Goal: Use online tool/utility: Use online tool/utility

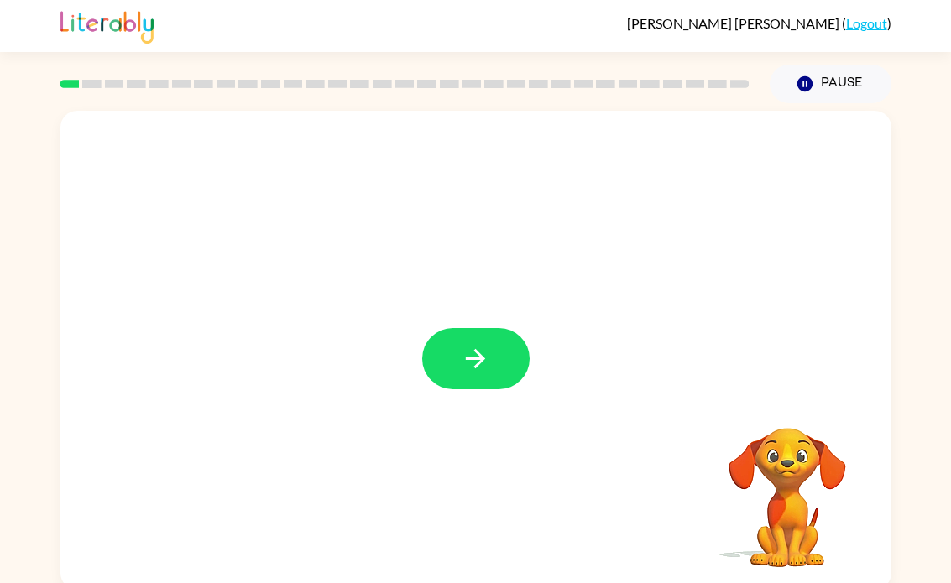
click at [482, 389] on button "button" at bounding box center [475, 358] width 107 height 61
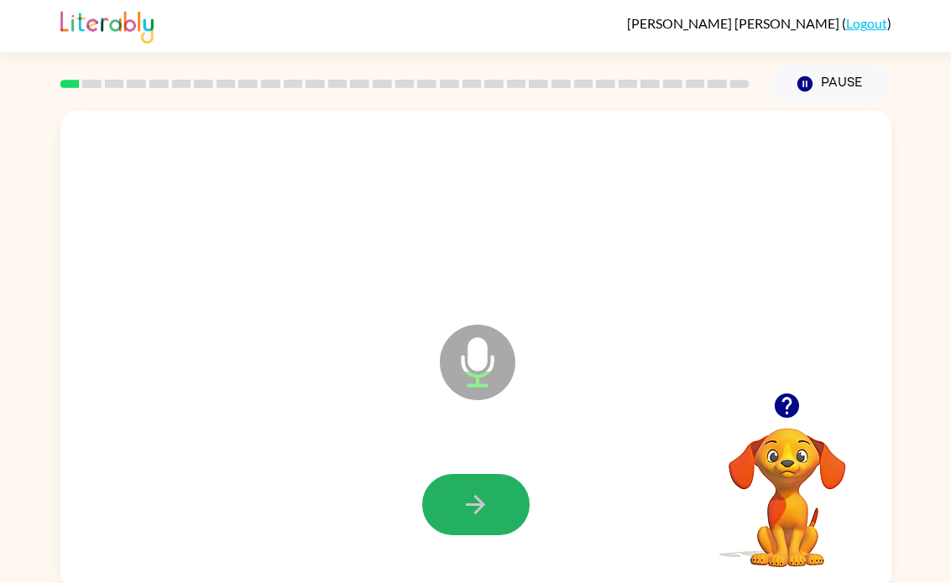
click at [486, 509] on icon "button" at bounding box center [475, 504] width 29 height 29
click at [482, 518] on icon "button" at bounding box center [475, 504] width 29 height 29
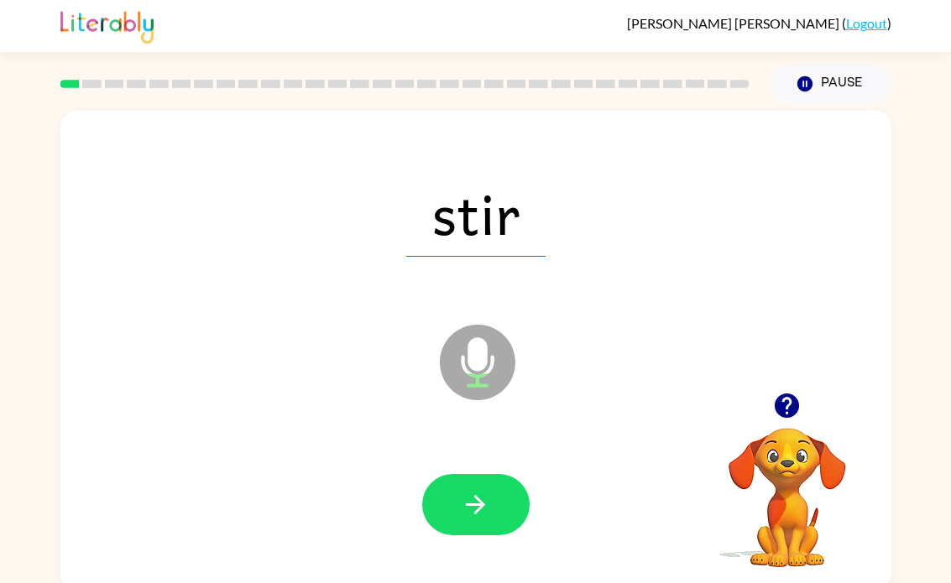
click at [513, 525] on button "button" at bounding box center [475, 504] width 107 height 61
click at [489, 513] on icon "button" at bounding box center [475, 504] width 29 height 29
click at [482, 487] on button "button" at bounding box center [475, 504] width 107 height 61
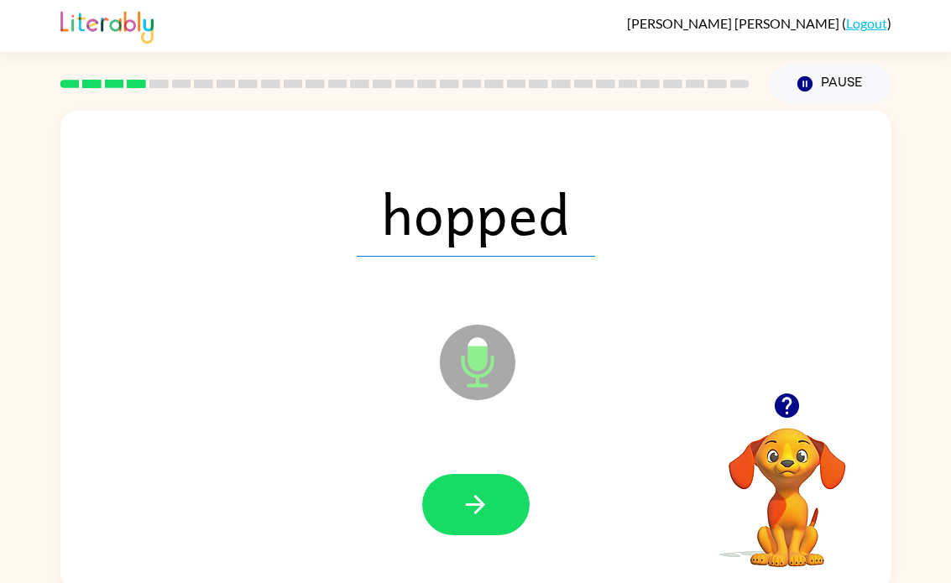
click at [487, 513] on icon "button" at bounding box center [475, 504] width 29 height 29
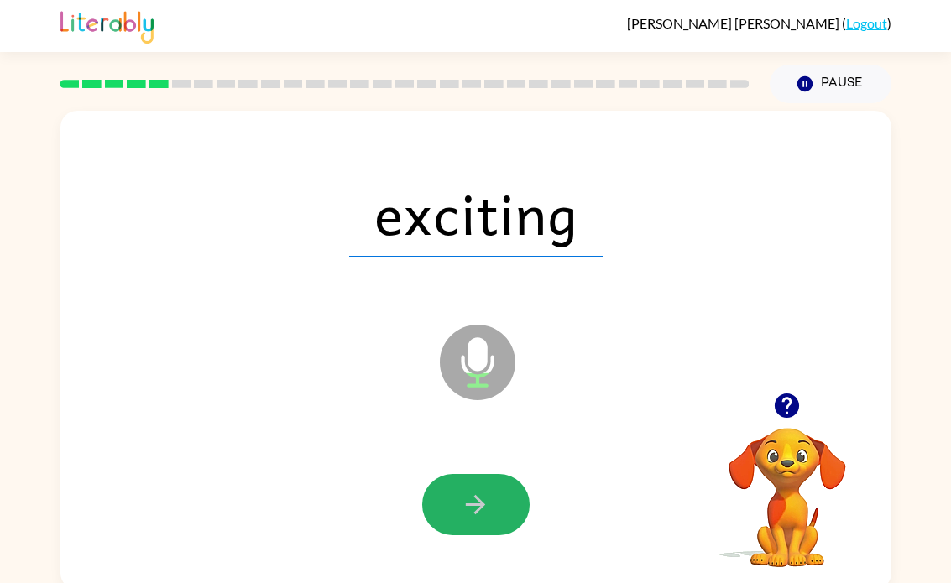
click at [494, 534] on button "button" at bounding box center [475, 504] width 107 height 61
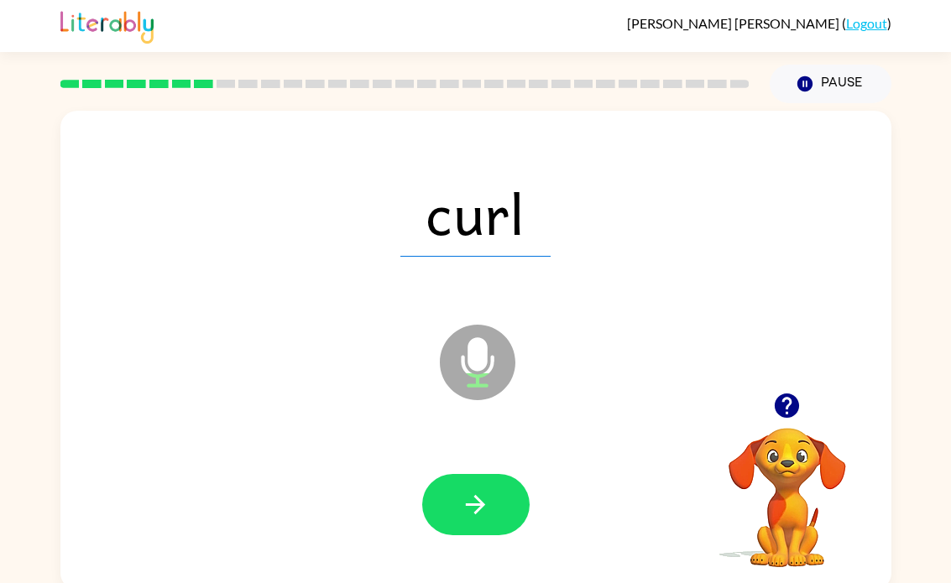
click at [492, 495] on button "button" at bounding box center [475, 504] width 107 height 61
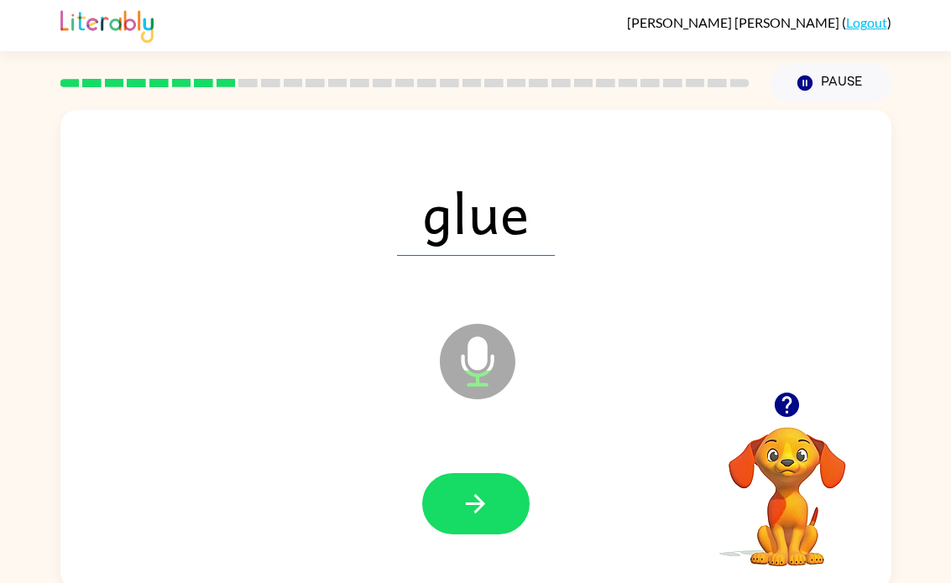
click at [445, 518] on button "button" at bounding box center [475, 503] width 107 height 61
click at [514, 508] on button "button" at bounding box center [475, 503] width 107 height 61
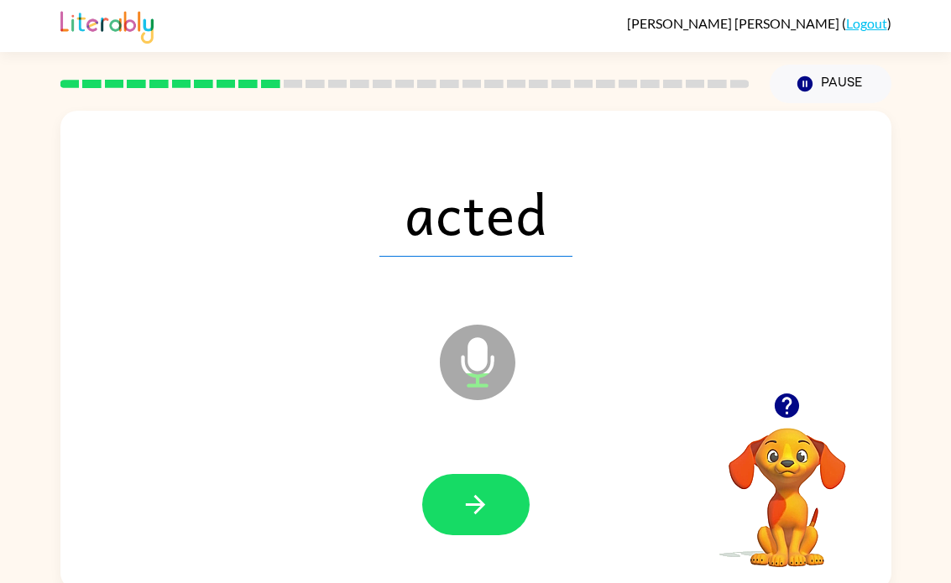
click at [466, 510] on icon "button" at bounding box center [475, 504] width 29 height 29
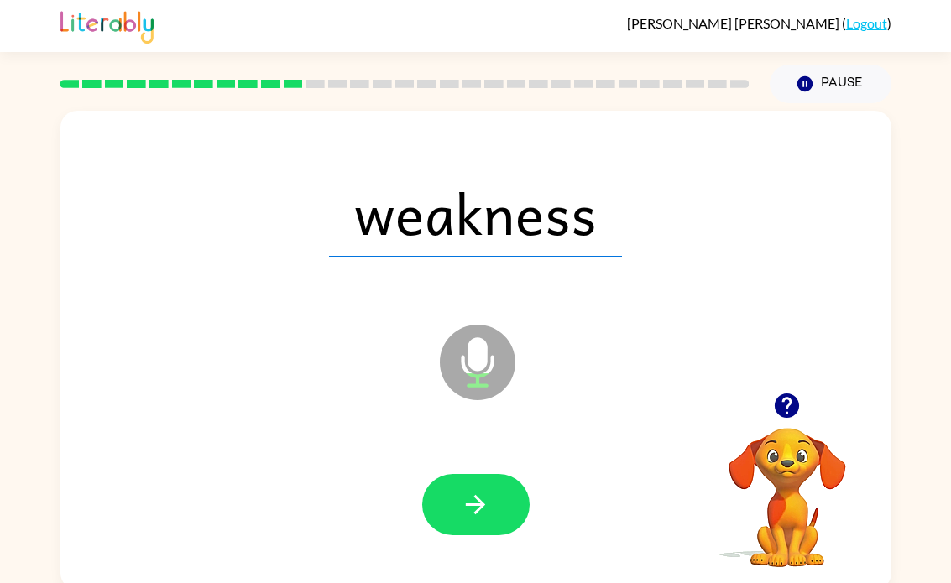
click at [487, 511] on icon "button" at bounding box center [475, 504] width 29 height 29
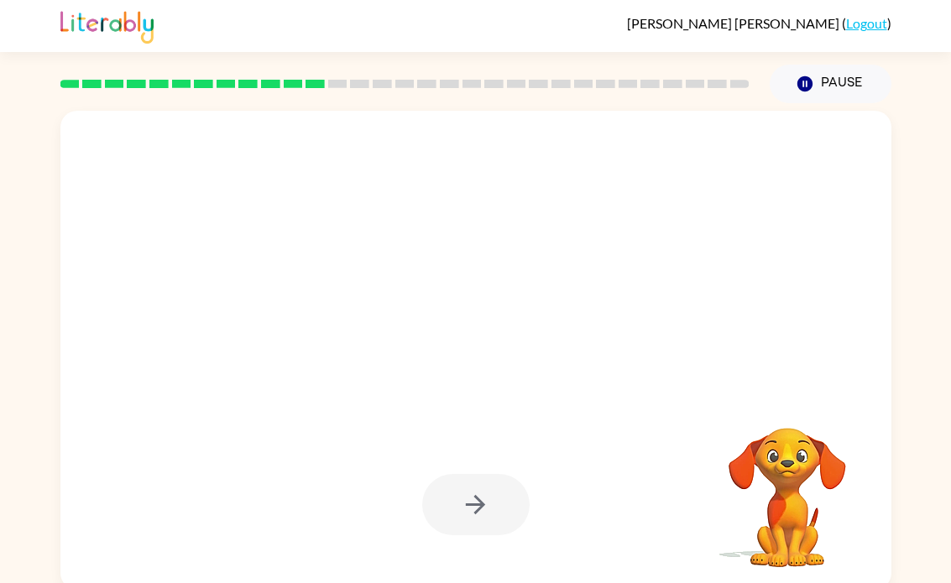
scroll to position [8, 0]
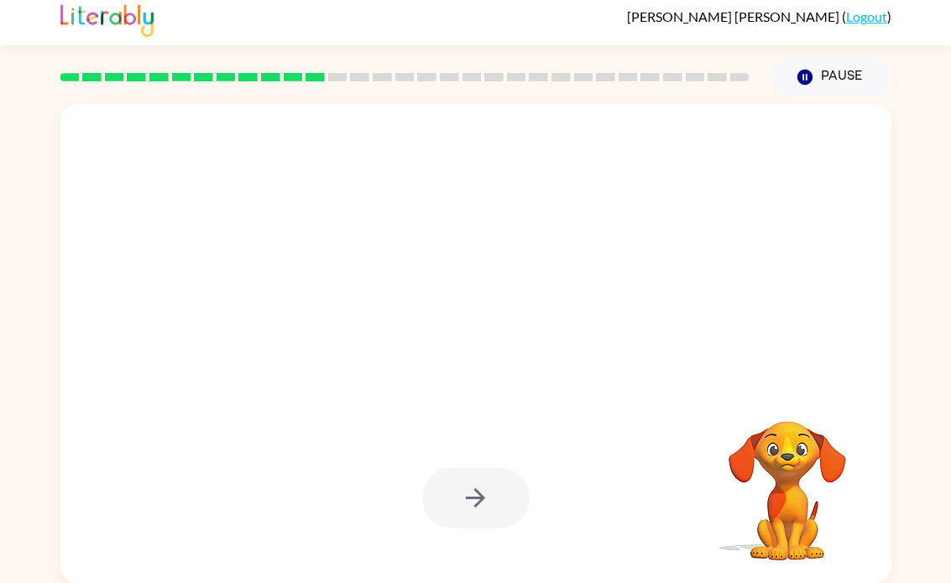
click at [623, 471] on video "Your browser must support playing .mp4 files to use Literably. Please try using…" at bounding box center [787, 479] width 168 height 168
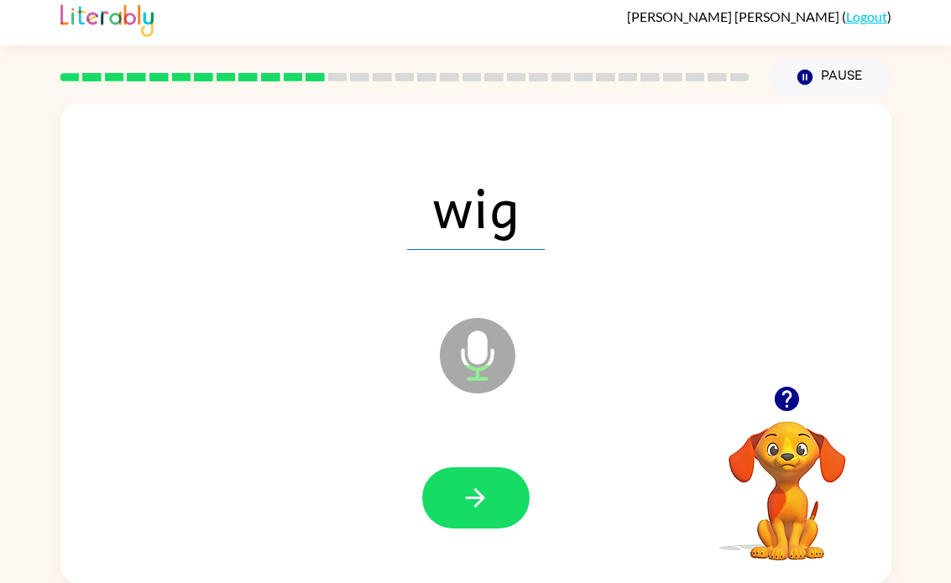
click at [484, 522] on button "button" at bounding box center [475, 497] width 107 height 61
click at [488, 461] on div at bounding box center [475, 499] width 797 height 138
click at [489, 487] on icon "button" at bounding box center [475, 497] width 29 height 29
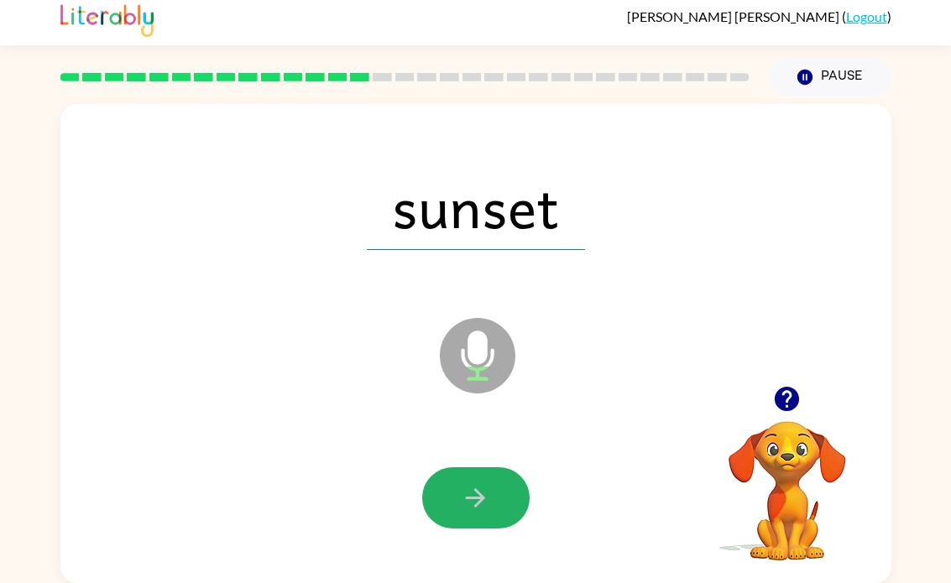
click at [501, 492] on button "button" at bounding box center [475, 497] width 107 height 61
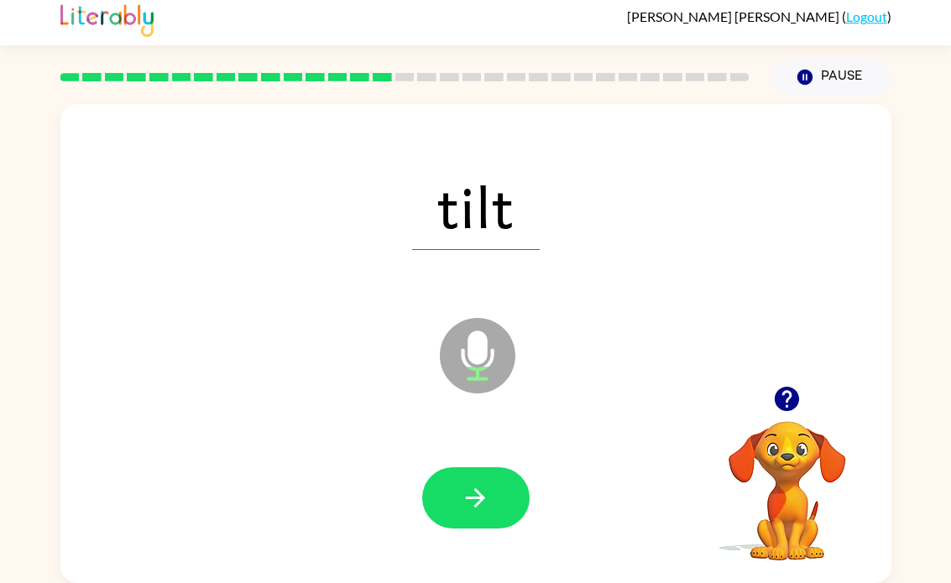
click at [509, 506] on button "button" at bounding box center [475, 497] width 107 height 61
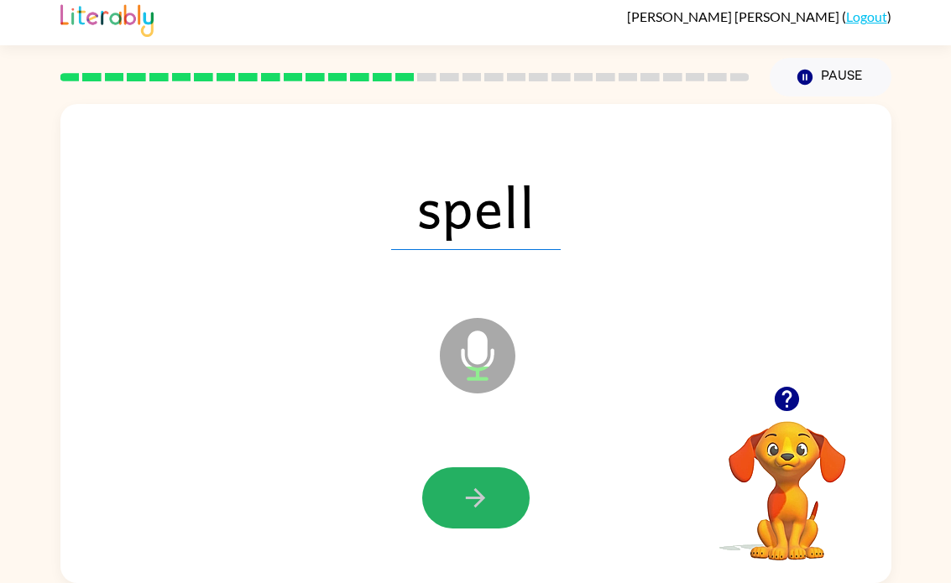
click at [495, 518] on button "button" at bounding box center [475, 497] width 107 height 61
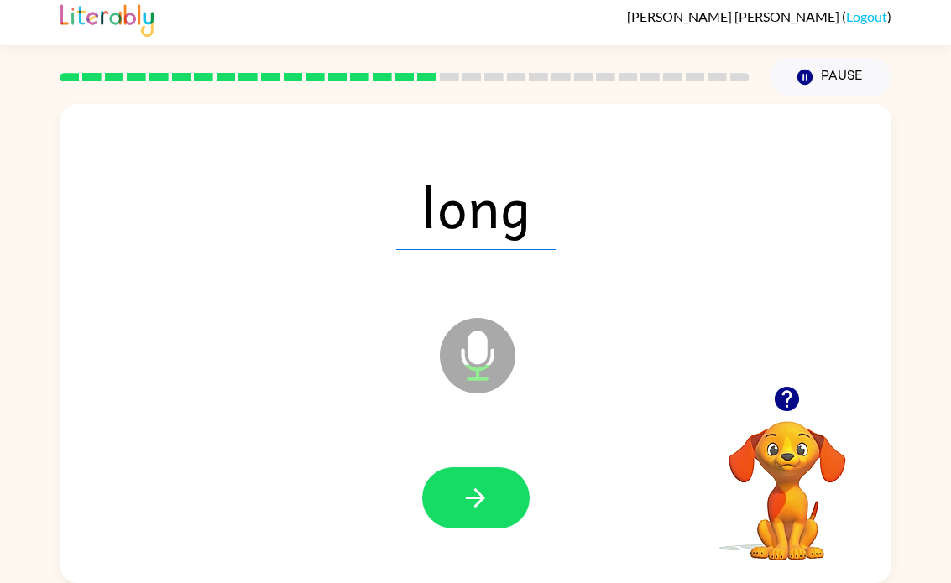
click at [490, 496] on button "button" at bounding box center [475, 497] width 107 height 61
click at [494, 494] on button "button" at bounding box center [475, 497] width 107 height 61
click at [469, 498] on icon "button" at bounding box center [475, 497] width 19 height 19
click at [445, 518] on button "button" at bounding box center [475, 497] width 107 height 61
click at [530, 485] on div at bounding box center [475, 499] width 797 height 138
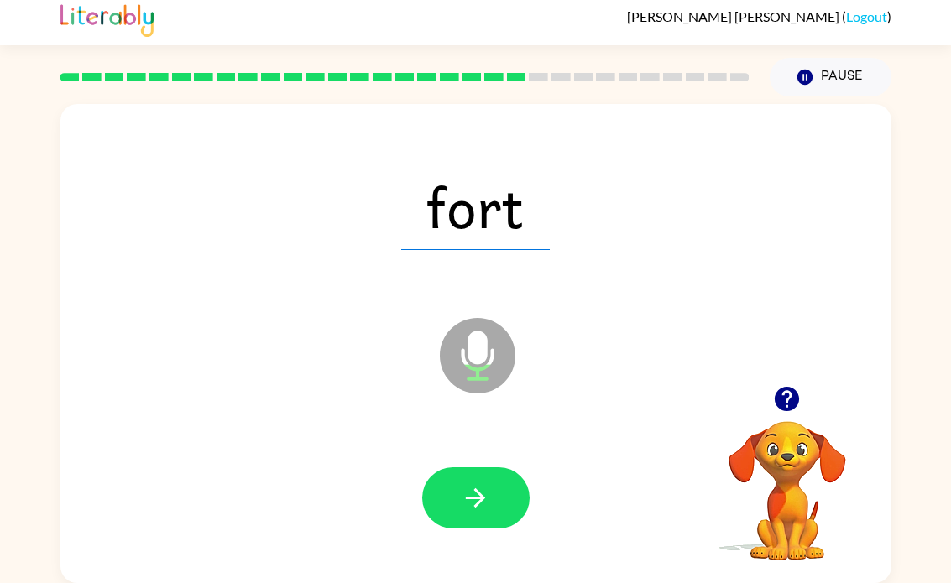
click at [517, 493] on button "button" at bounding box center [475, 497] width 107 height 61
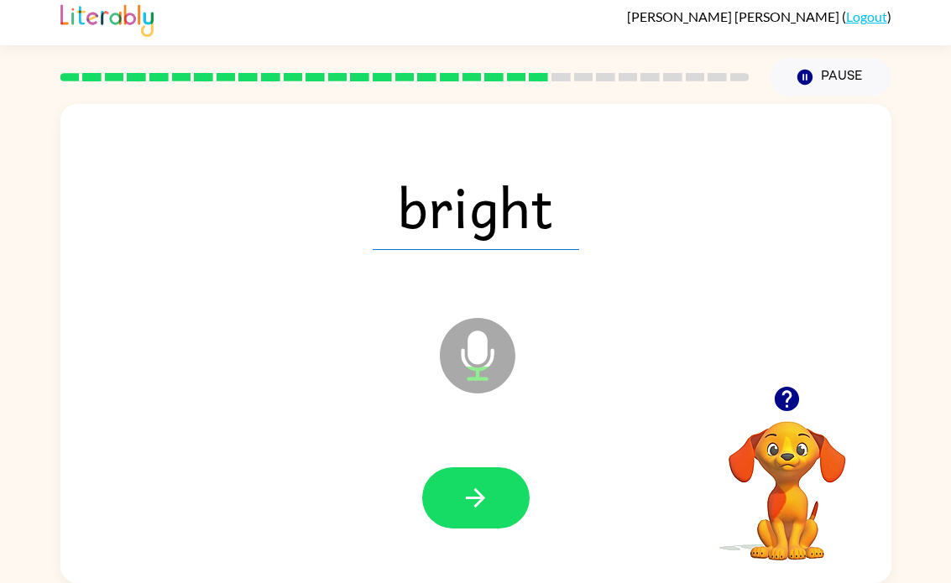
scroll to position [0, 0]
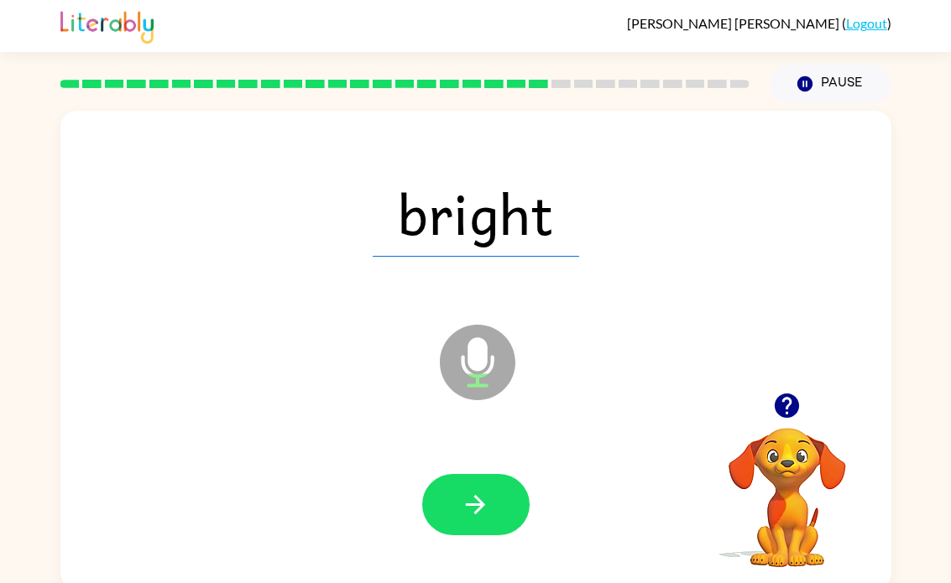
click at [487, 498] on icon "button" at bounding box center [475, 504] width 29 height 29
click at [477, 516] on icon "button" at bounding box center [475, 504] width 29 height 29
click at [475, 531] on button "button" at bounding box center [475, 504] width 107 height 61
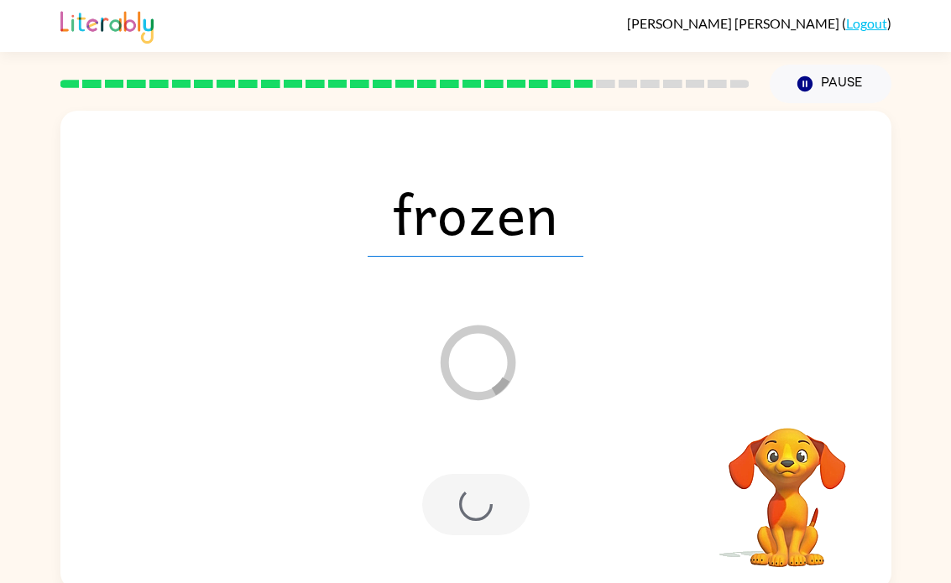
click at [484, 544] on div at bounding box center [475, 505] width 797 height 138
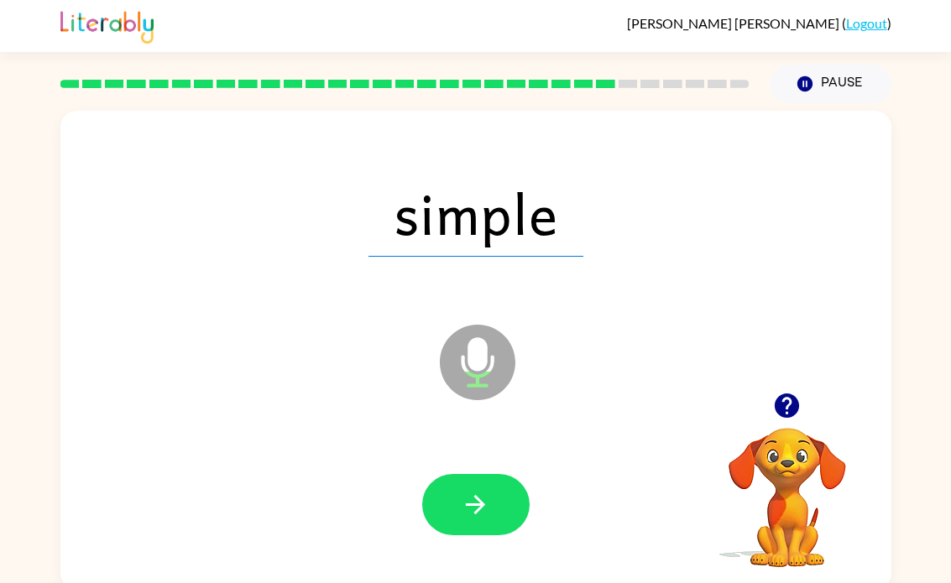
click at [505, 511] on button "button" at bounding box center [475, 504] width 107 height 61
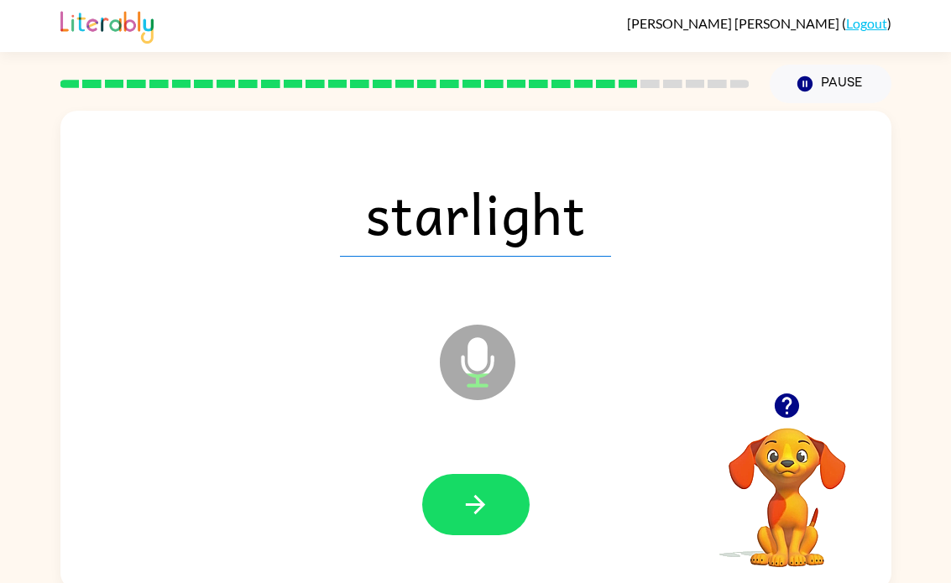
click at [461, 515] on icon "button" at bounding box center [475, 504] width 29 height 29
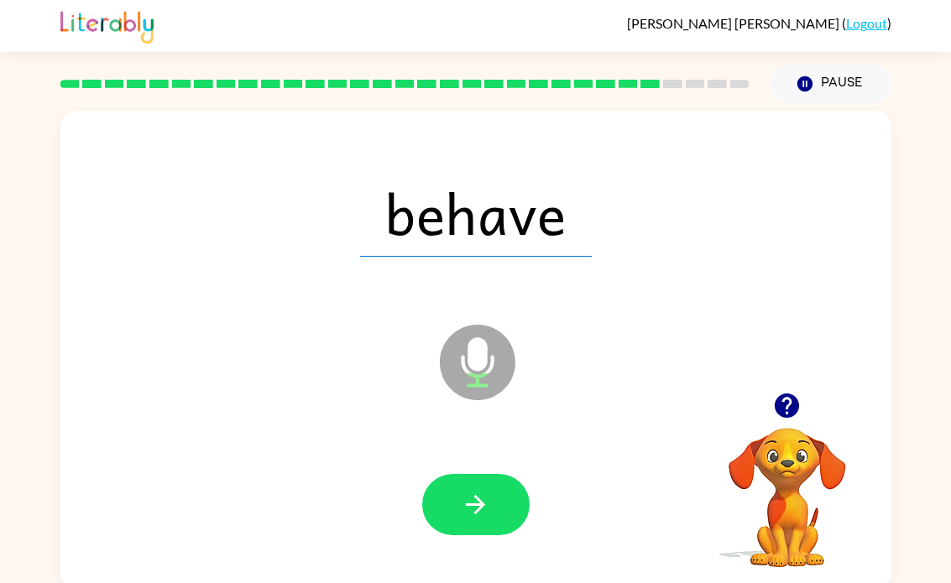
click at [492, 500] on button "button" at bounding box center [475, 504] width 107 height 61
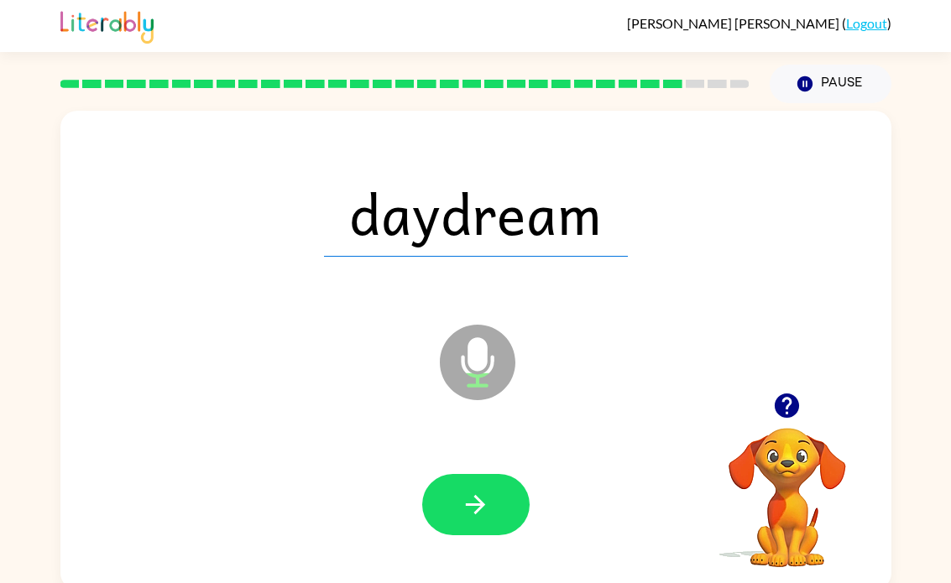
click at [486, 477] on button "button" at bounding box center [475, 504] width 107 height 61
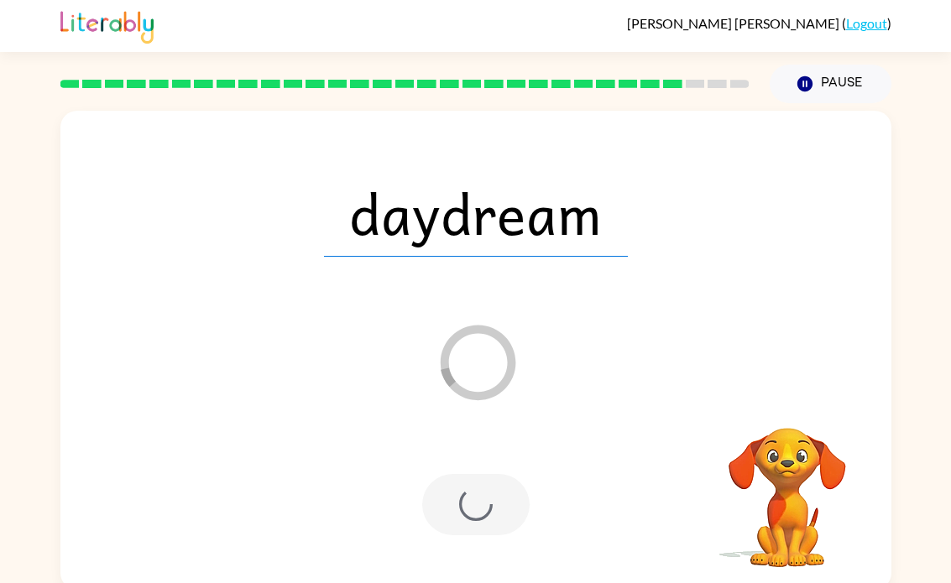
click at [493, 480] on div at bounding box center [475, 504] width 107 height 61
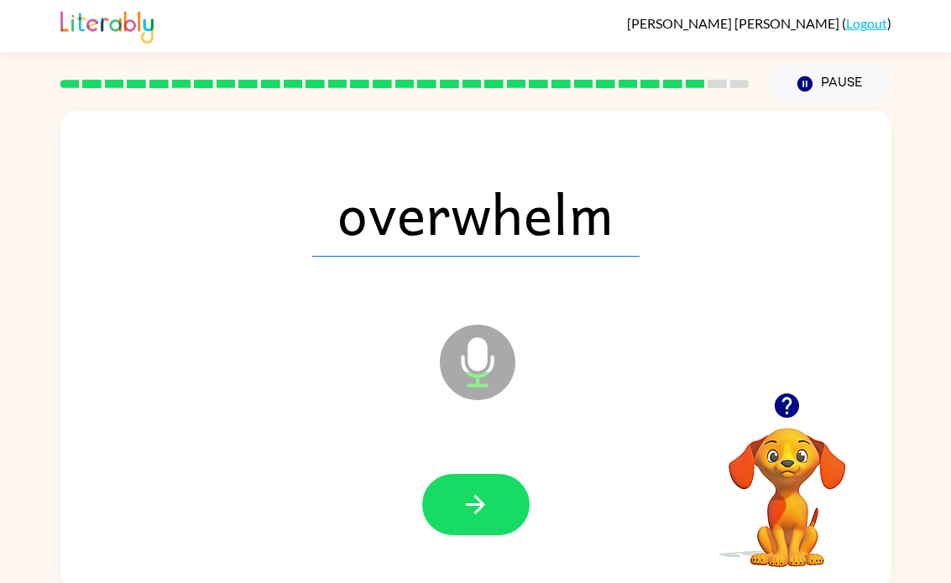
click at [474, 483] on button "button" at bounding box center [475, 504] width 107 height 61
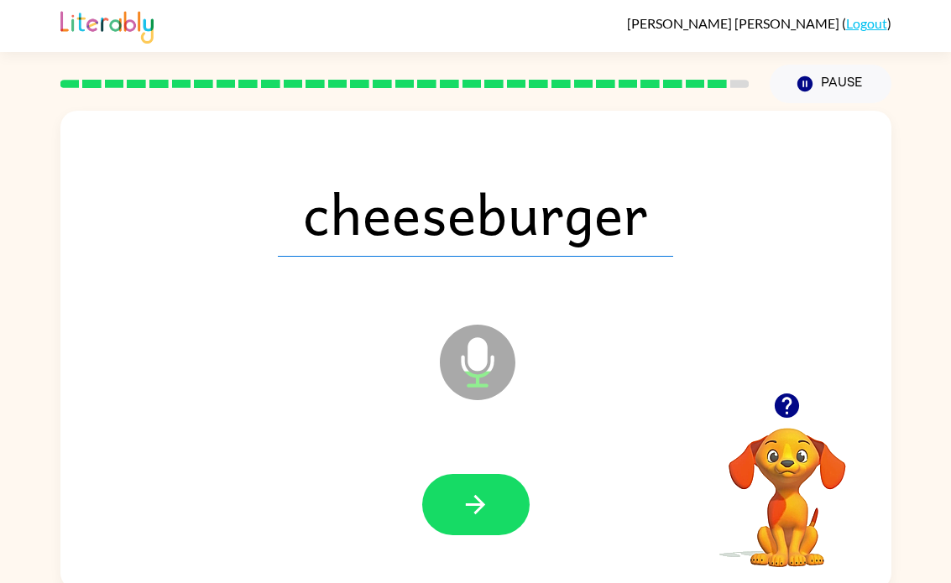
click at [458, 502] on button "button" at bounding box center [475, 504] width 107 height 61
